Goal: Task Accomplishment & Management: Manage account settings

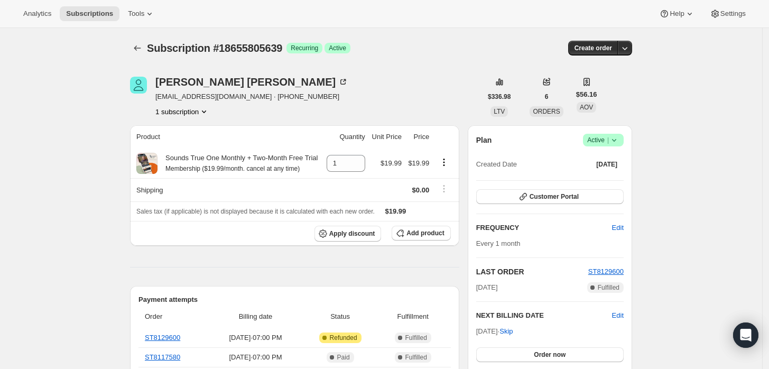
click at [617, 142] on icon at bounding box center [614, 140] width 11 height 11
click at [616, 174] on span "Cancel subscription" at bounding box center [607, 178] width 60 height 8
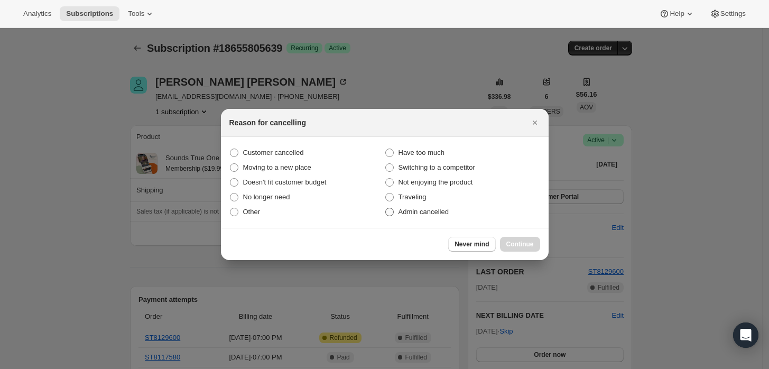
click at [448, 215] on label "Admin cancelled" at bounding box center [462, 212] width 155 height 15
click at [386, 208] on input "Admin cancelled" at bounding box center [385, 208] width 1 height 1
radio input "true"
click at [514, 238] on button "Continue" at bounding box center [520, 244] width 40 height 15
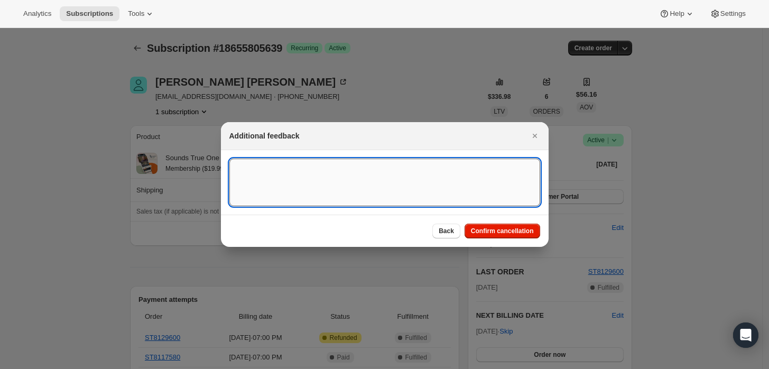
click at [472, 205] on textarea ":rbj:" at bounding box center [384, 183] width 311 height 48
type textarea "Customer requested cancellation."
click at [495, 226] on button "Confirm cancellation" at bounding box center [502, 231] width 76 height 15
